Goal: Task Accomplishment & Management: Manage account settings

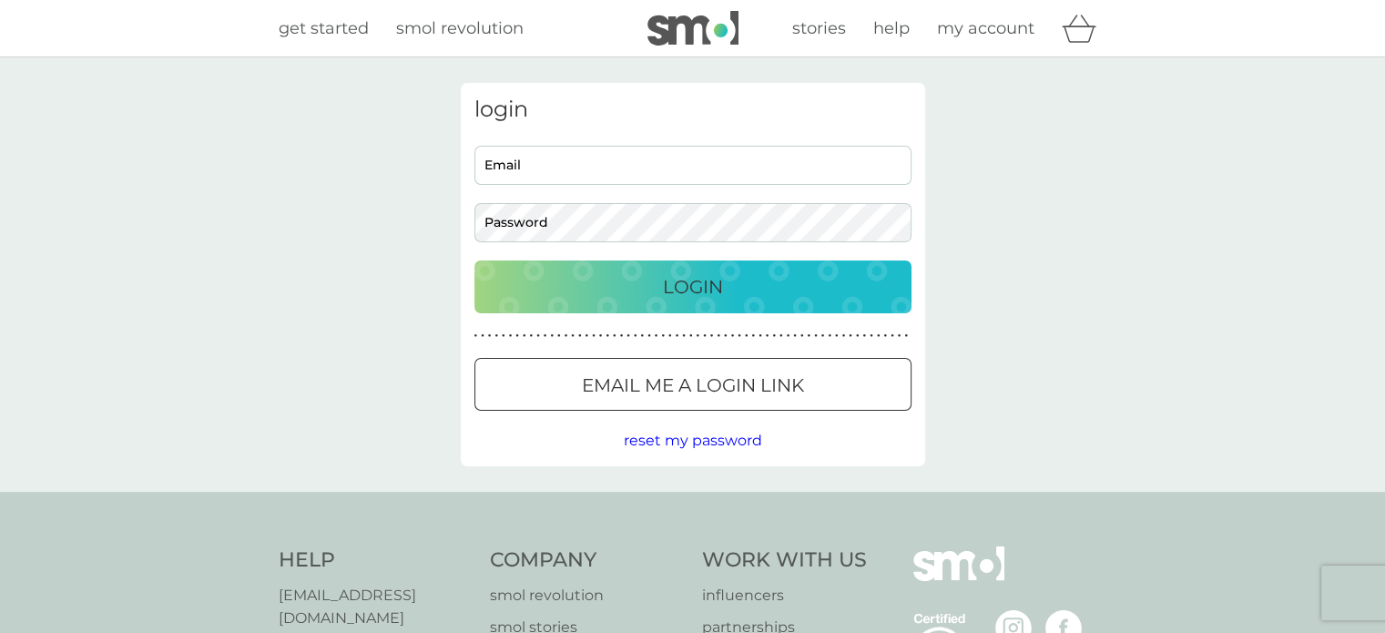
type input "sanjaymathivananuk@gmail.com"
click at [706, 298] on p "Login" at bounding box center [693, 286] width 60 height 29
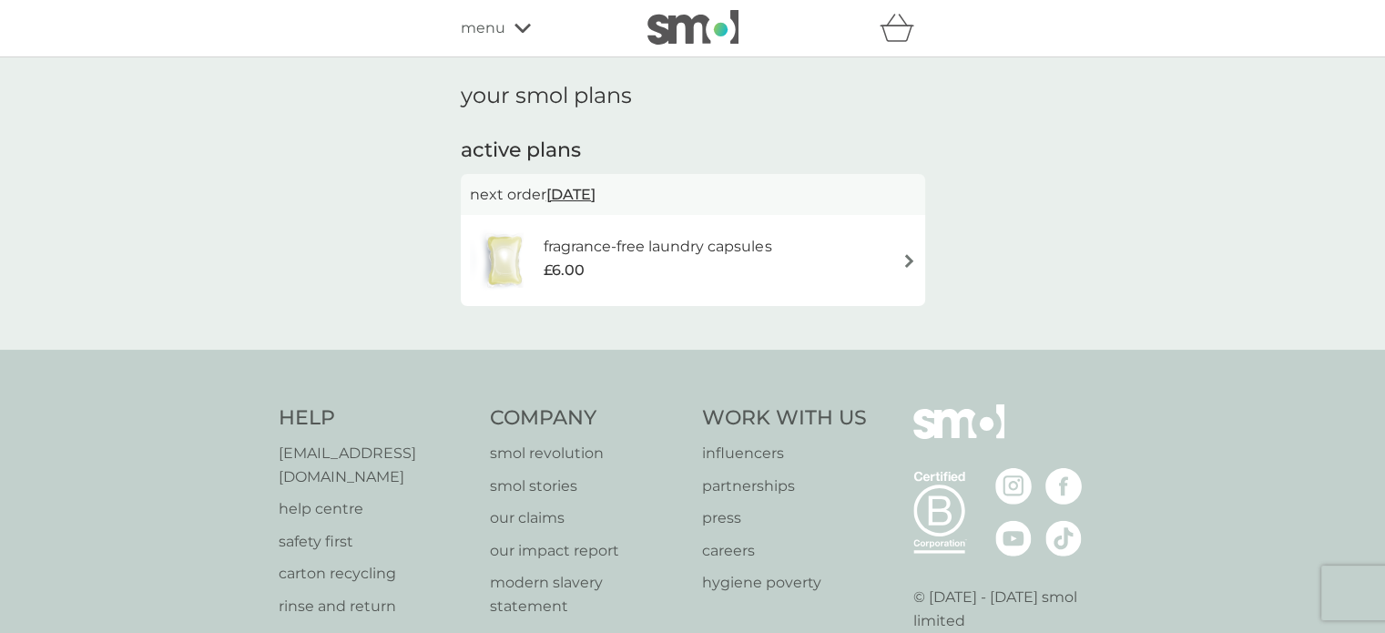
click at [906, 271] on div "fragrance-free laundry capsules £6.00" at bounding box center [693, 261] width 446 height 64
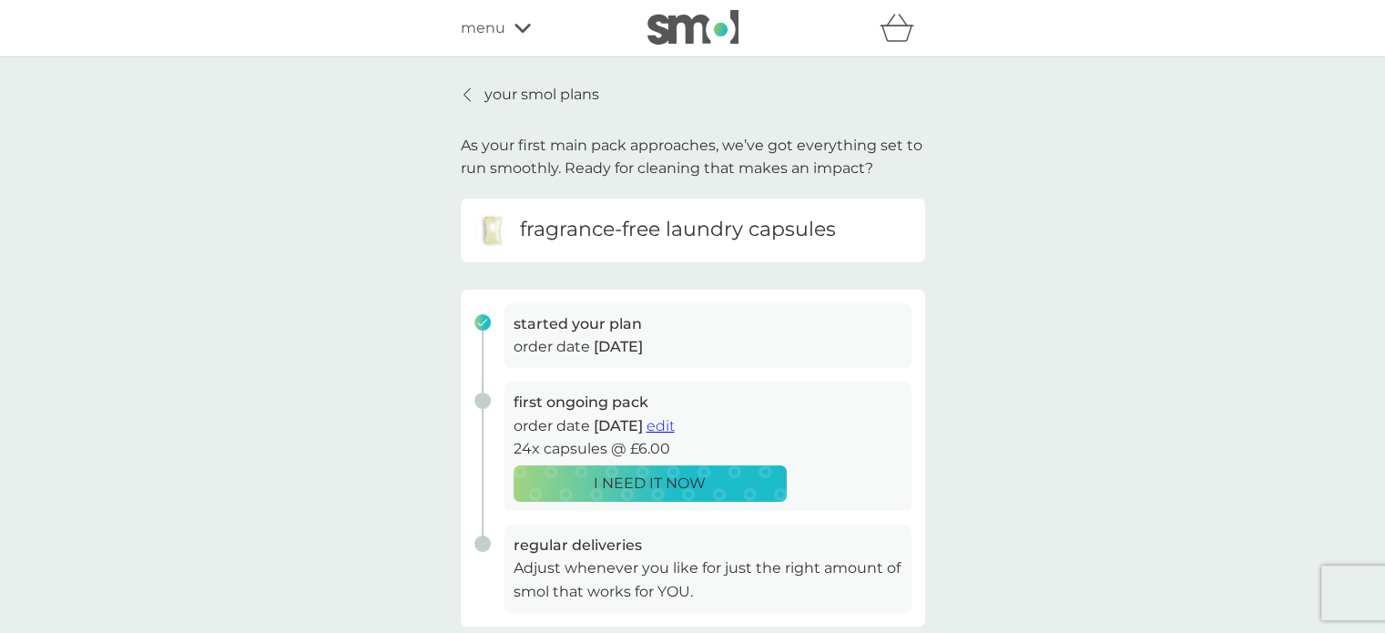
click at [496, 102] on p "your smol plans" at bounding box center [541, 95] width 115 height 24
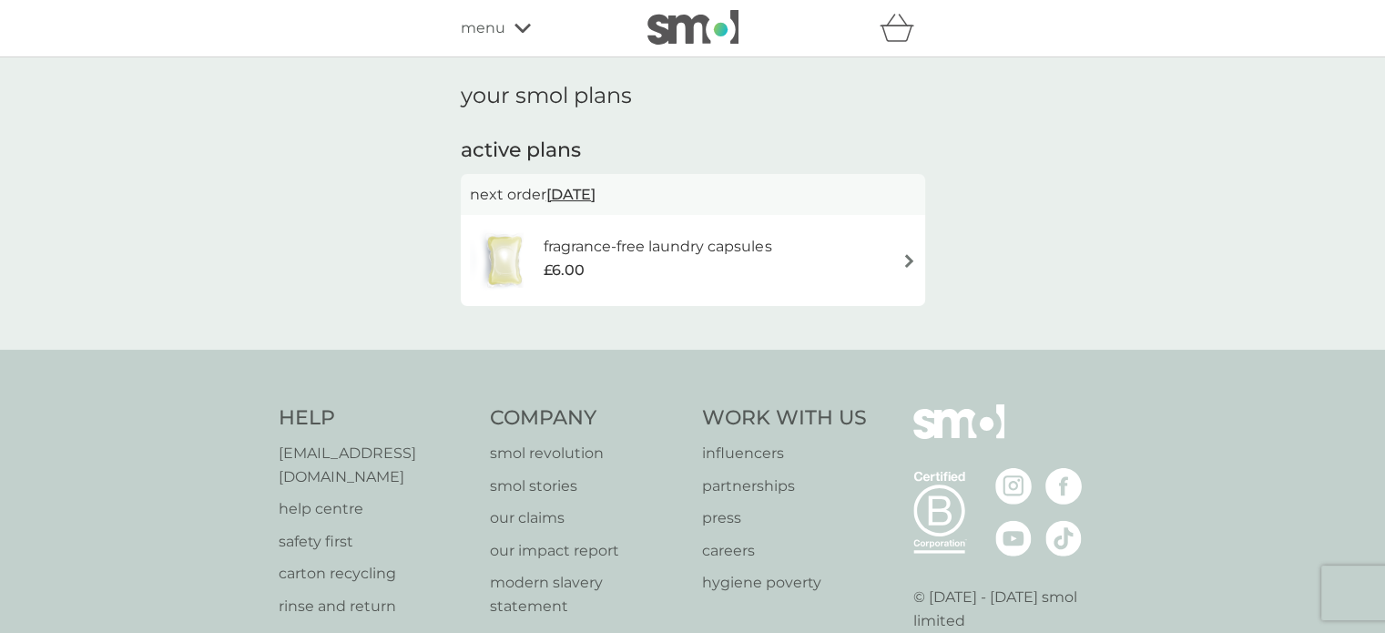
click at [500, 26] on span "menu" at bounding box center [483, 28] width 45 height 24
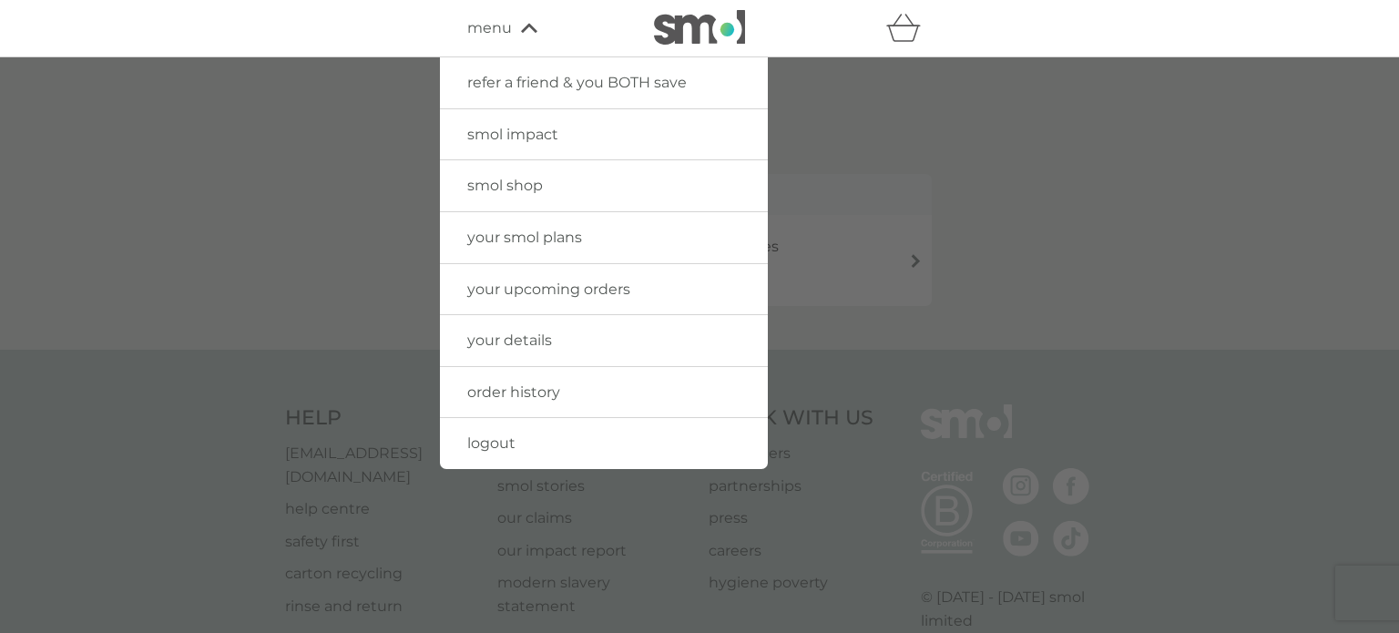
click at [684, 32] on img at bounding box center [699, 27] width 91 height 35
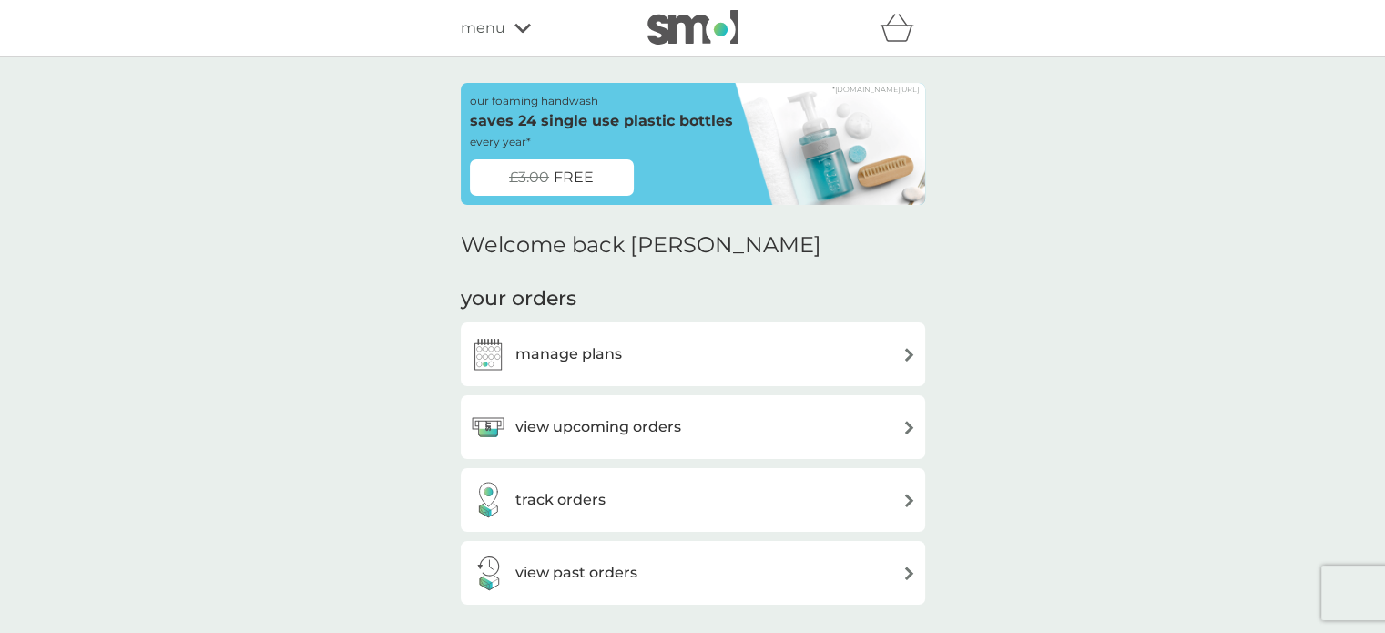
click at [698, 372] on div "manage plans" at bounding box center [693, 354] width 446 height 36
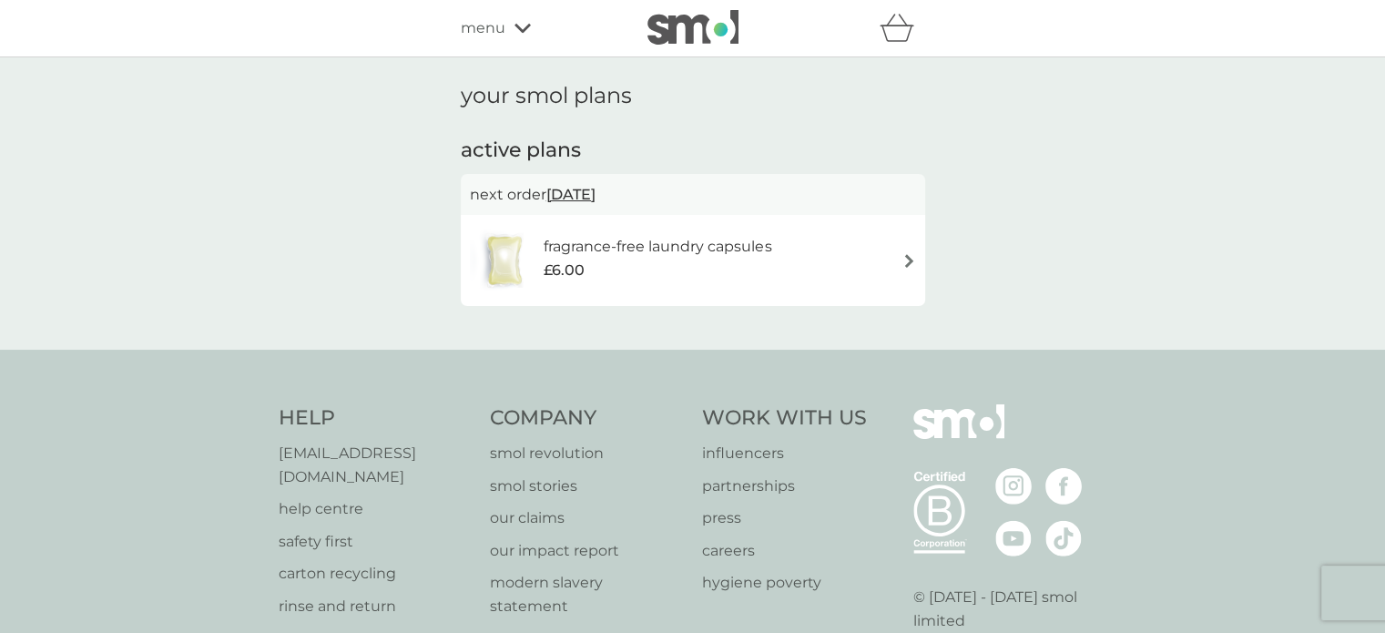
click at [901, 247] on div "fragrance-free laundry capsules £6.00" at bounding box center [693, 261] width 446 height 64
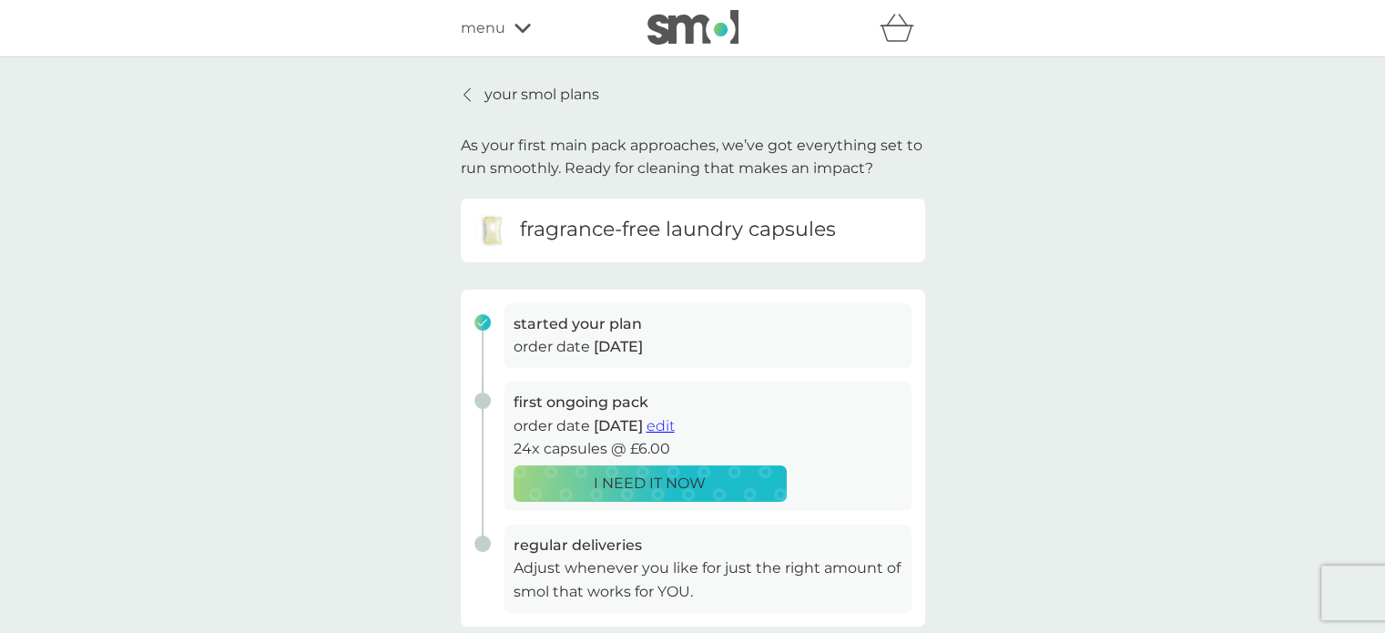
click at [675, 425] on span "edit" at bounding box center [661, 425] width 28 height 17
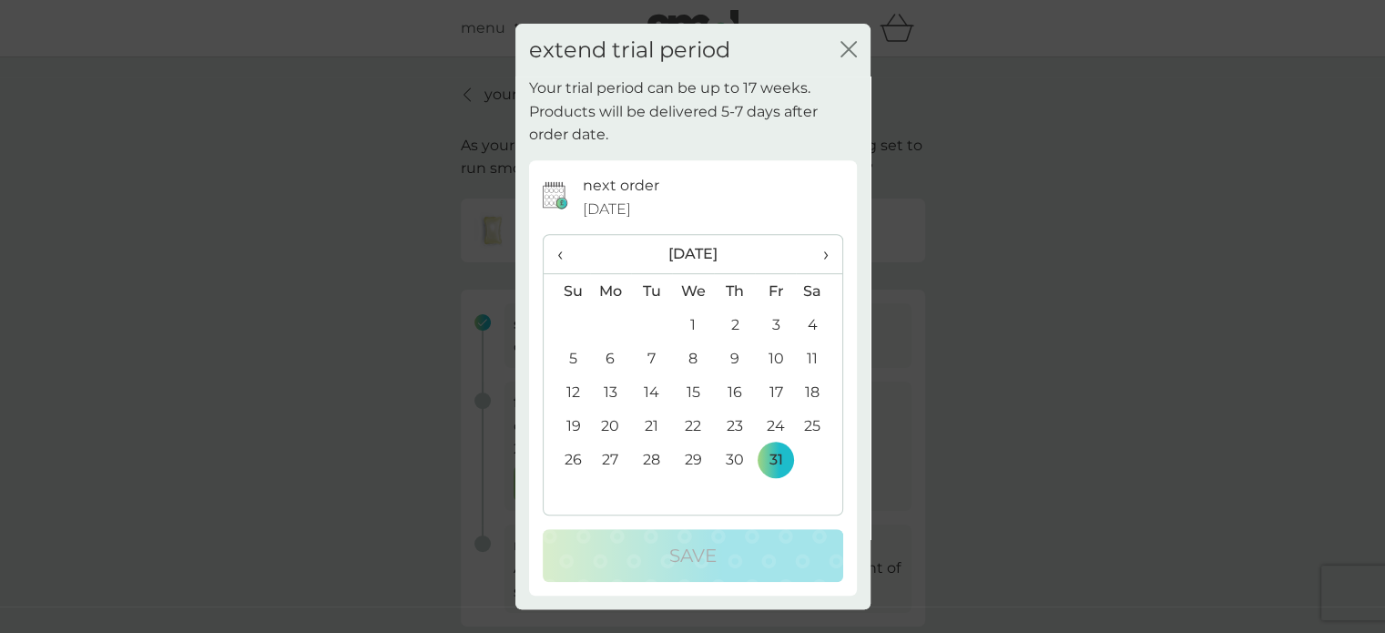
click at [820, 255] on span "›" at bounding box center [819, 254] width 18 height 38
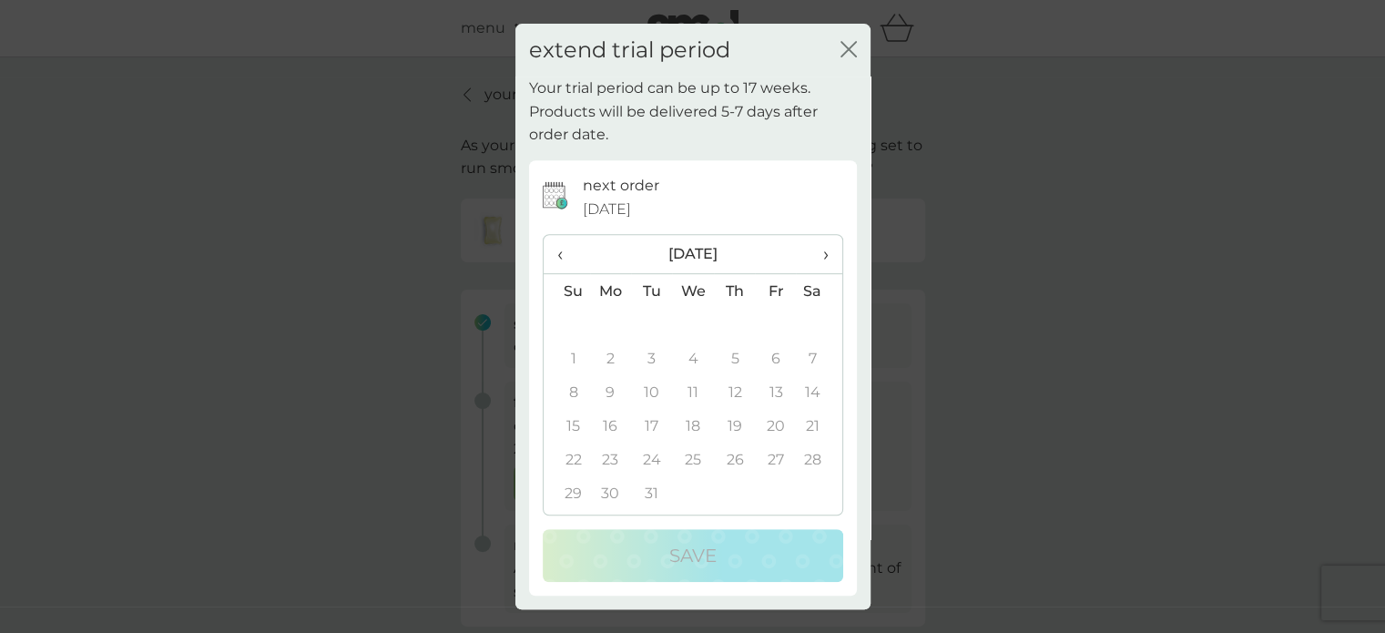
click at [820, 255] on span "›" at bounding box center [819, 254] width 18 height 38
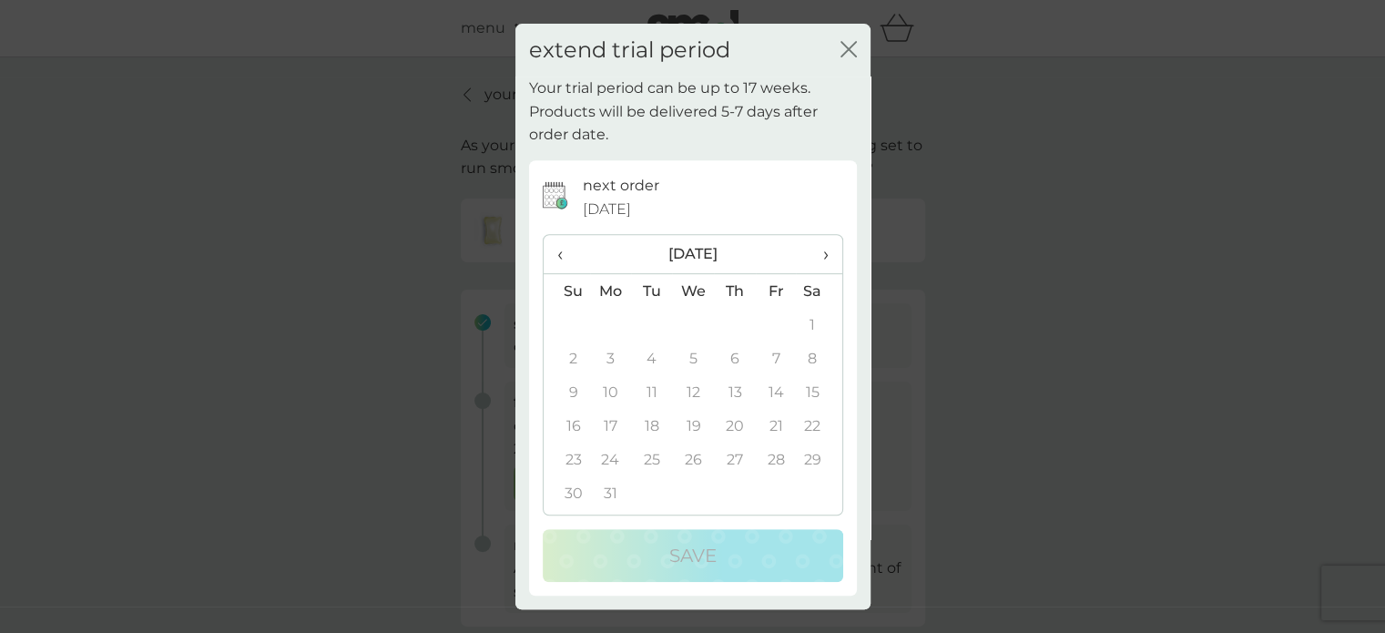
click at [810, 322] on td "1" at bounding box center [819, 325] width 46 height 34
click at [564, 250] on span "‹" at bounding box center [566, 254] width 19 height 38
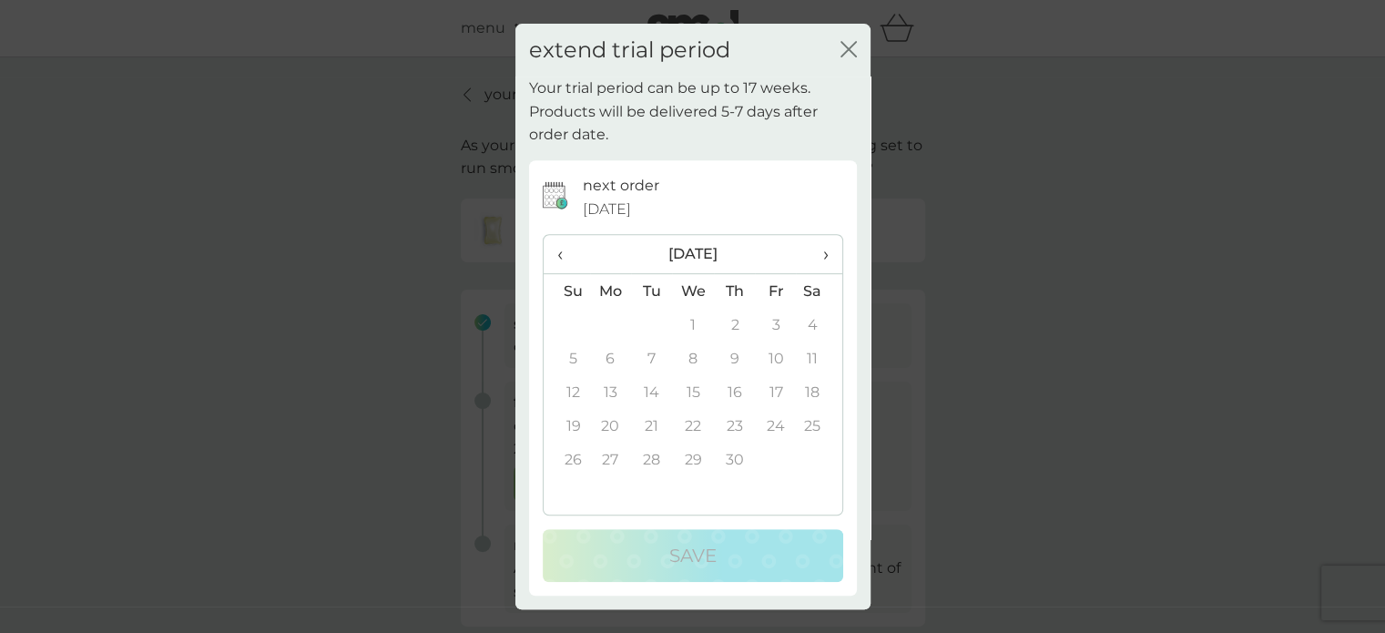
click at [564, 250] on span "‹" at bounding box center [566, 254] width 19 height 38
click at [739, 324] on td "1" at bounding box center [734, 325] width 41 height 34
click at [555, 247] on th "‹" at bounding box center [567, 254] width 46 height 39
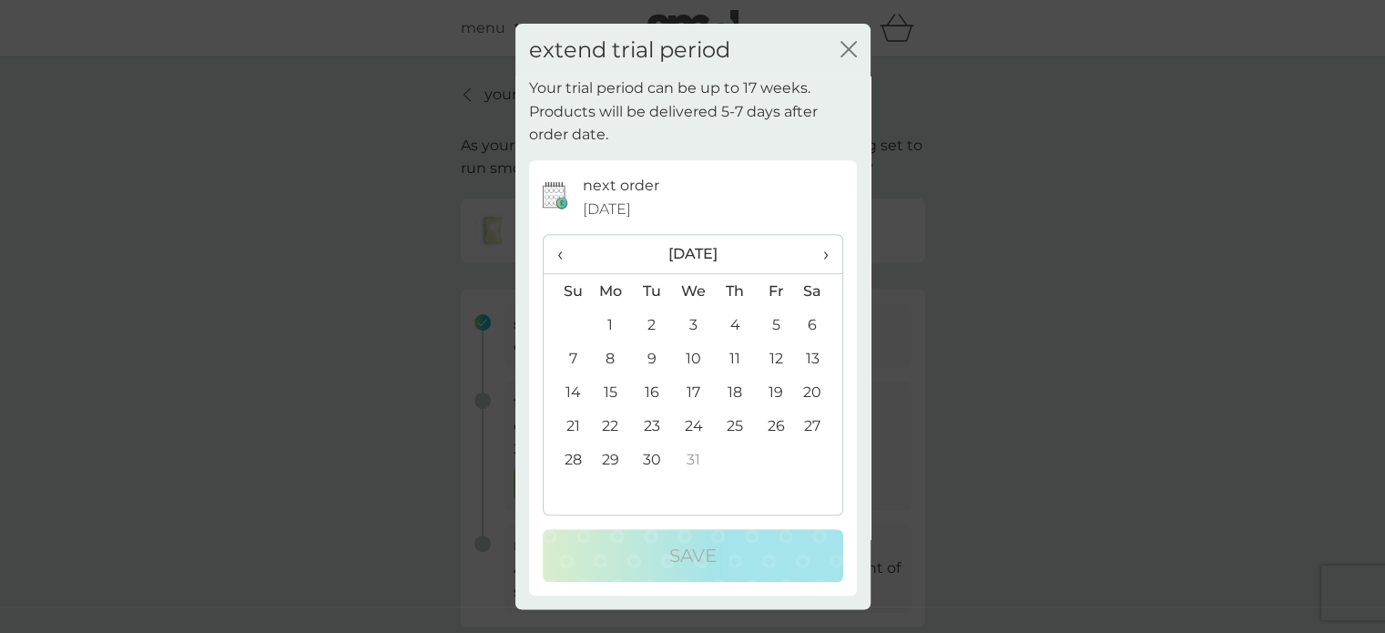
click at [652, 465] on td "30" at bounding box center [651, 460] width 41 height 34
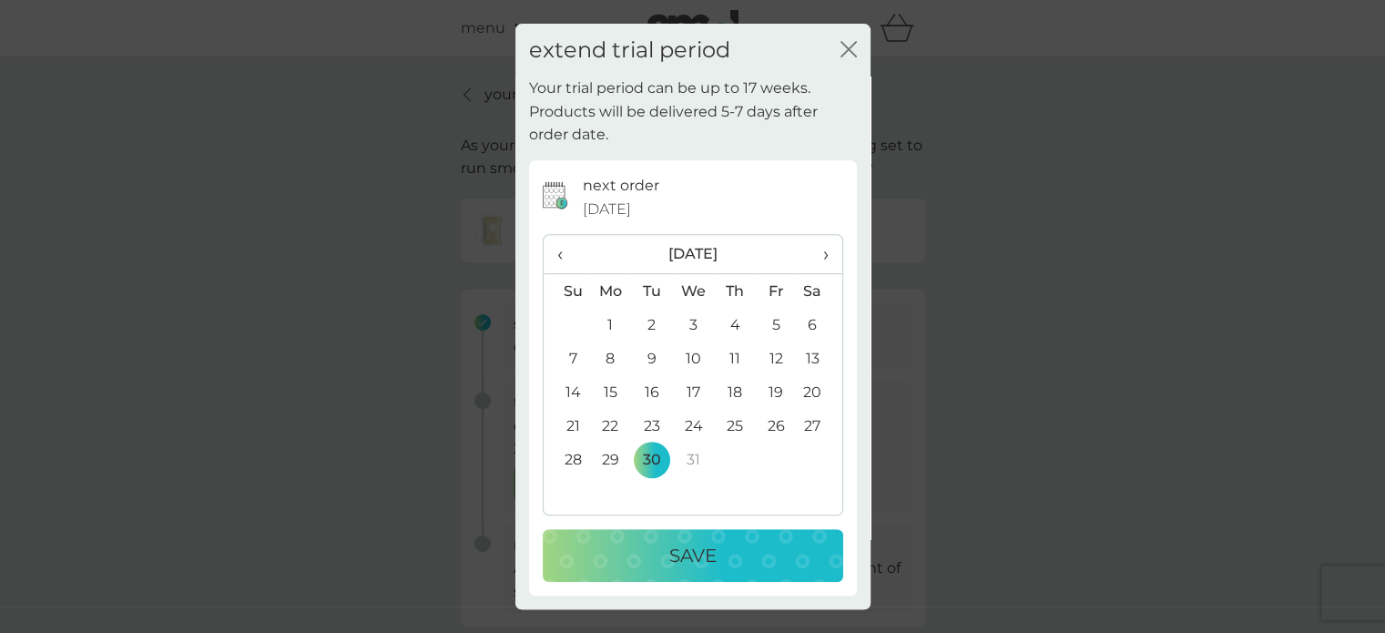
click at [689, 563] on p "Save" at bounding box center [692, 555] width 47 height 29
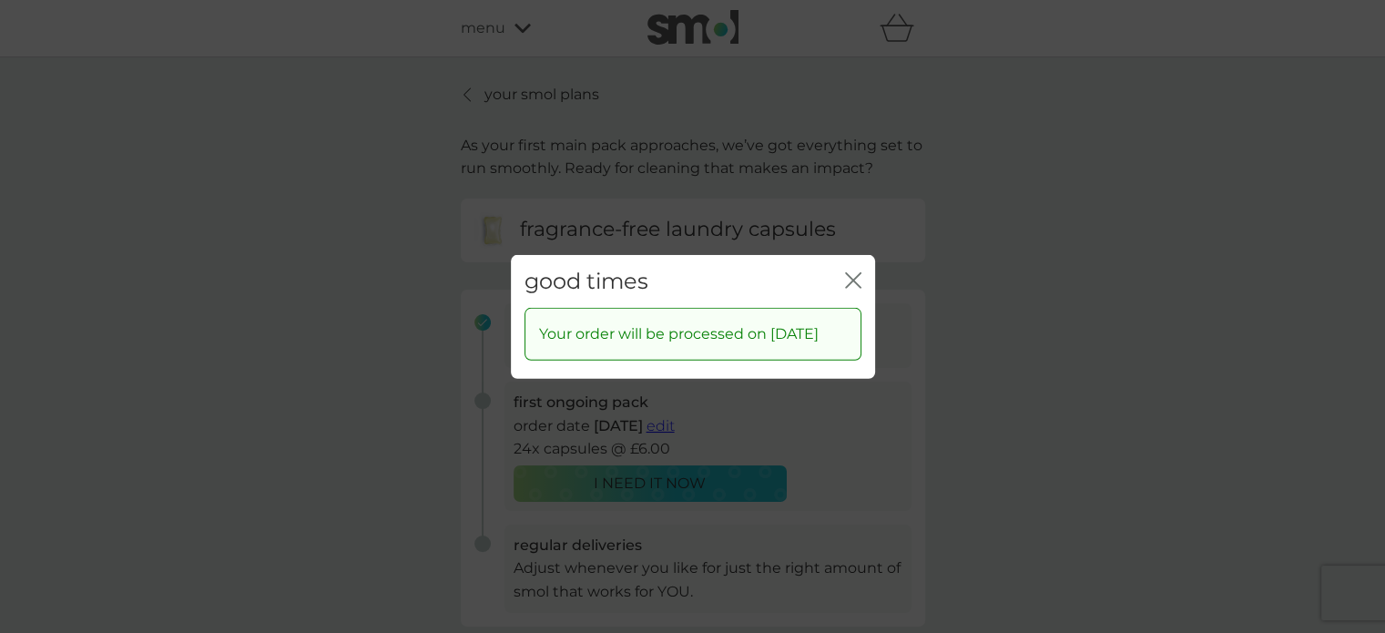
click at [860, 271] on icon "close" at bounding box center [853, 279] width 16 height 16
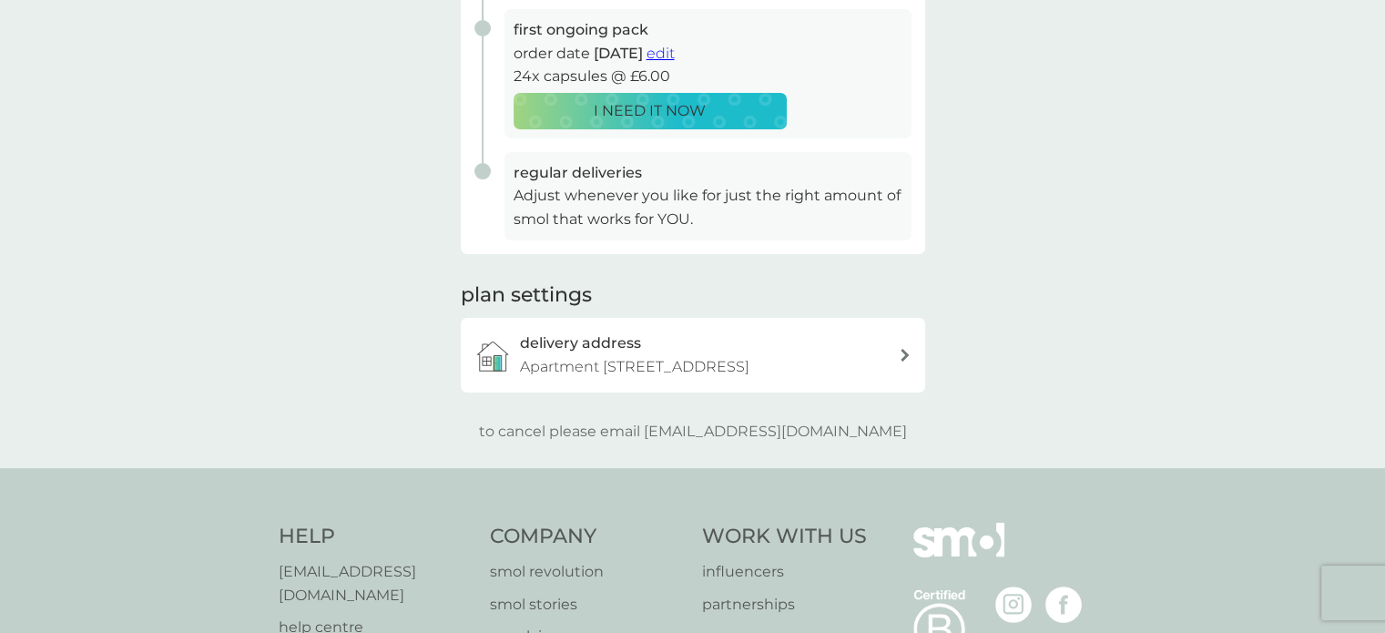
scroll to position [374, 0]
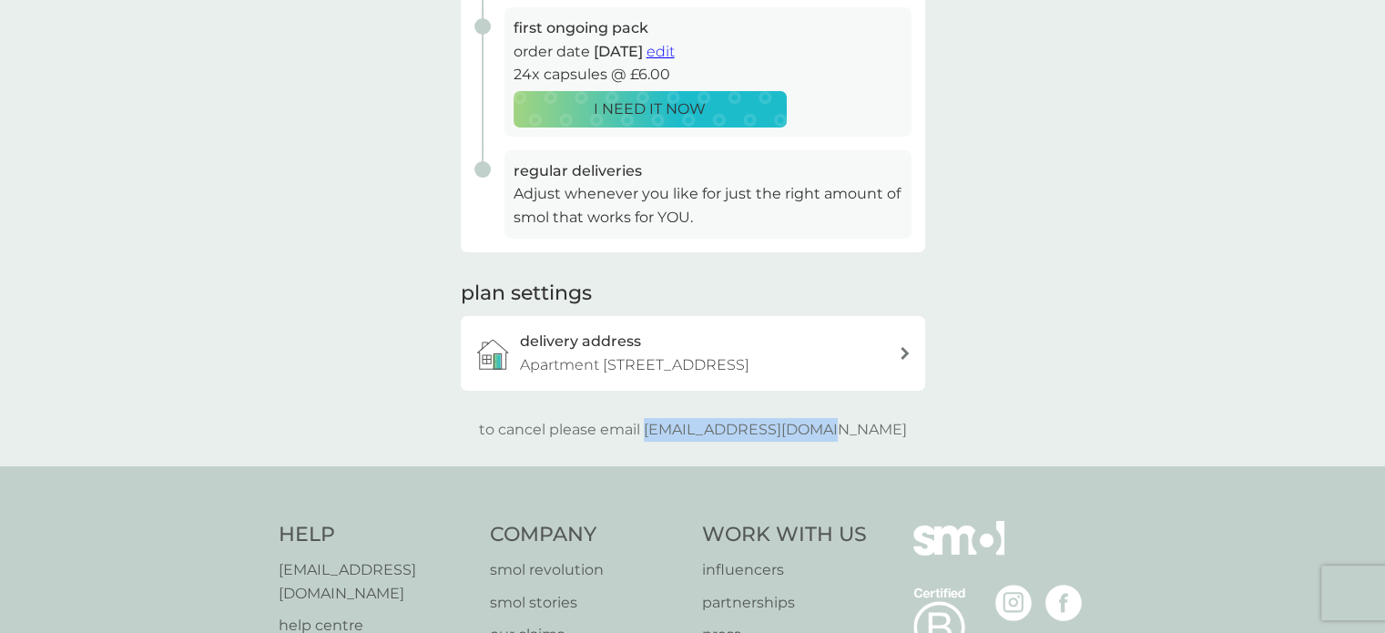
drag, startPoint x: 685, startPoint y: 453, endPoint x: 877, endPoint y: 453, distance: 192.1
click at [877, 442] on div "to cancel please email [EMAIL_ADDRESS][DOMAIN_NAME]" at bounding box center [693, 430] width 464 height 24
copy p "[EMAIL_ADDRESS][DOMAIN_NAME]"
